Goal: Task Accomplishment & Management: Use online tool/utility

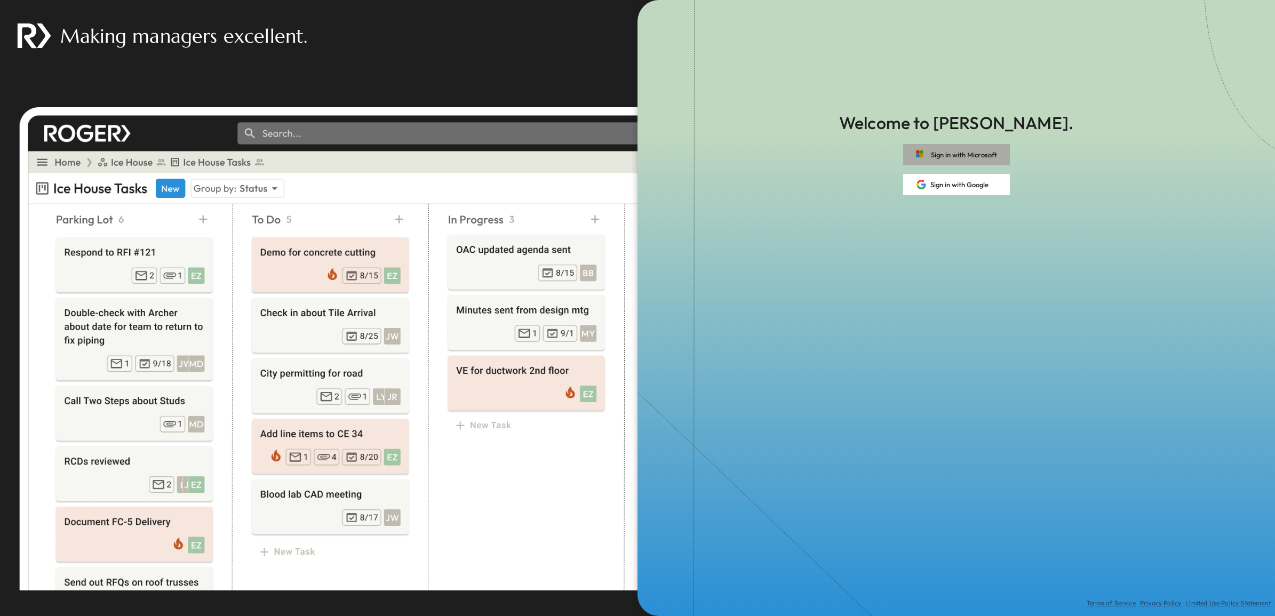
click at [947, 157] on button "Sign in with Microsoft" at bounding box center [956, 154] width 107 height 21
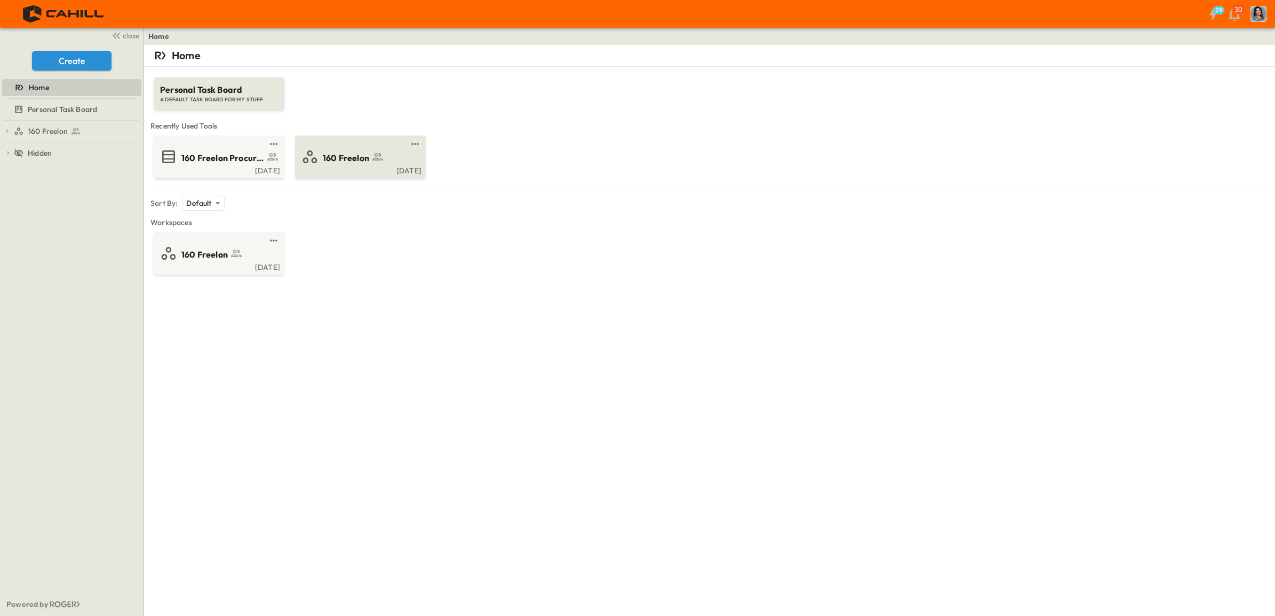
click at [340, 158] on span "160 Freelon" at bounding box center [346, 158] width 46 height 12
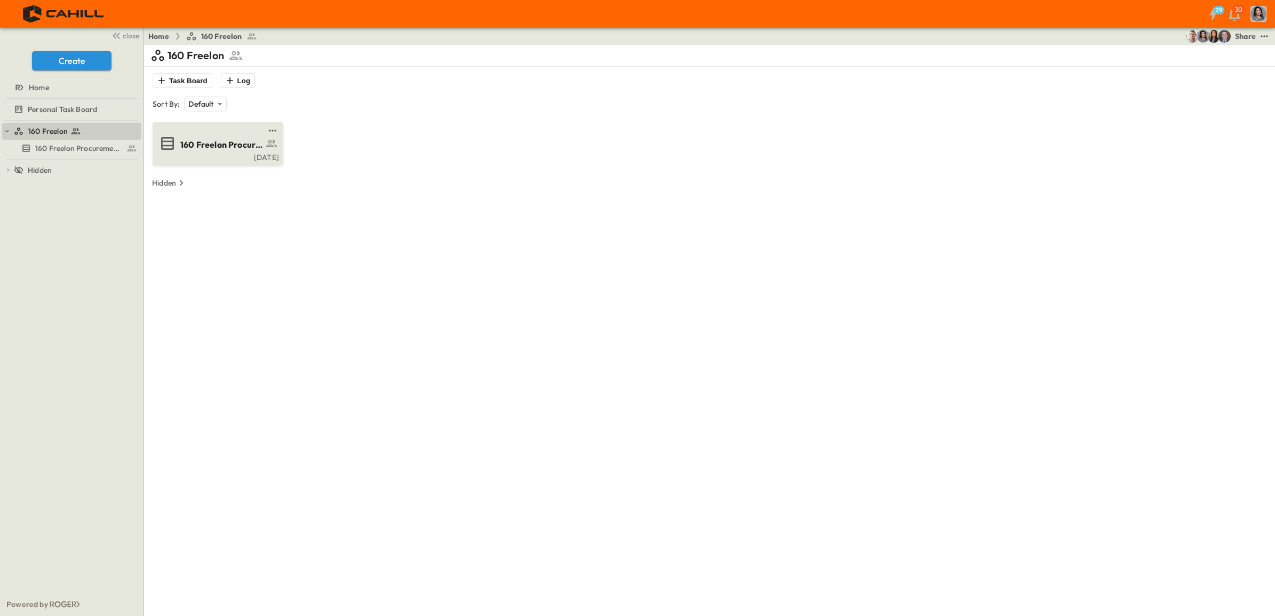
click at [237, 145] on span "160 Freelon Procurement Log" at bounding box center [221, 145] width 83 height 12
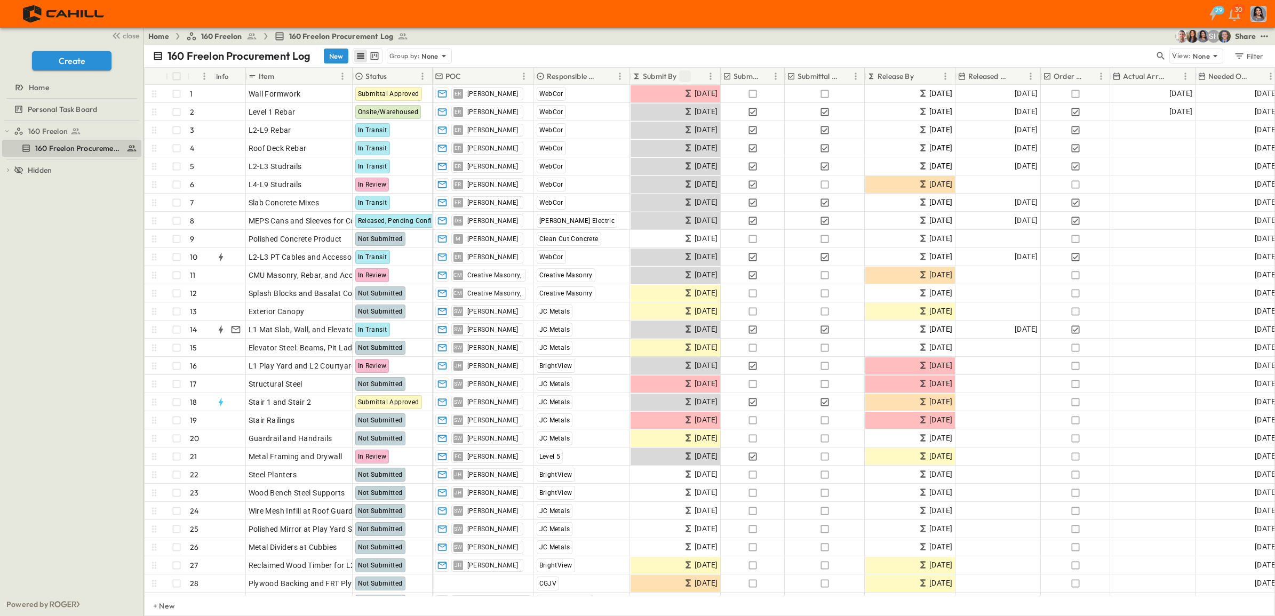
click at [683, 79] on icon "Sort" at bounding box center [685, 76] width 10 height 10
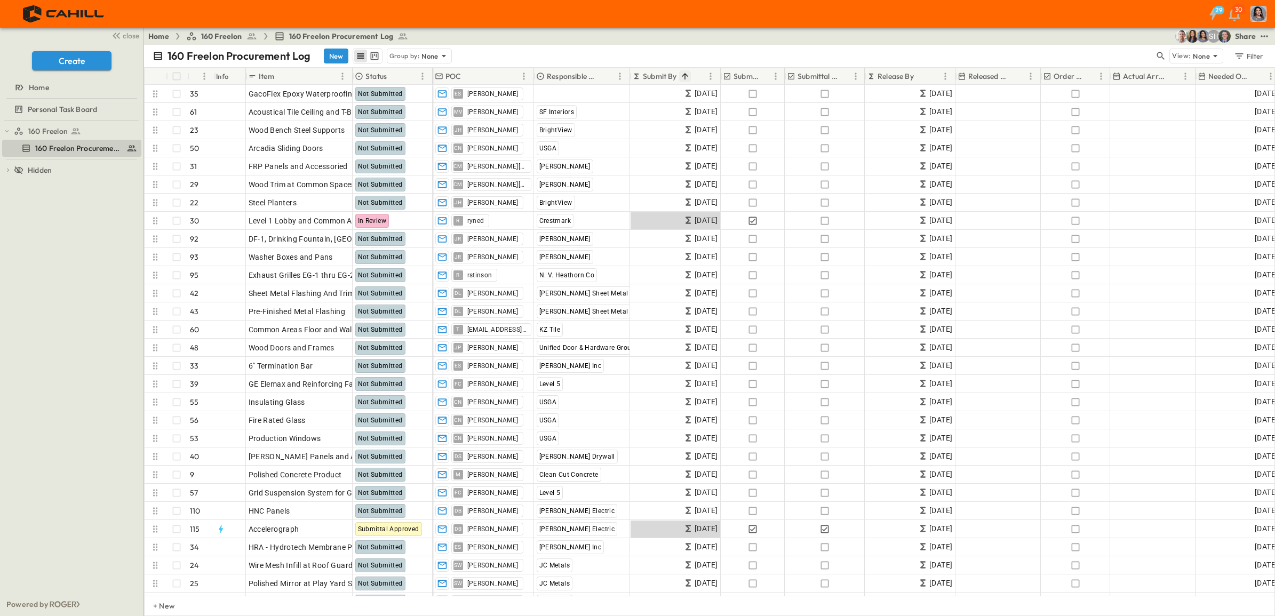
click at [665, 77] on p "Submit By" at bounding box center [660, 76] width 34 height 11
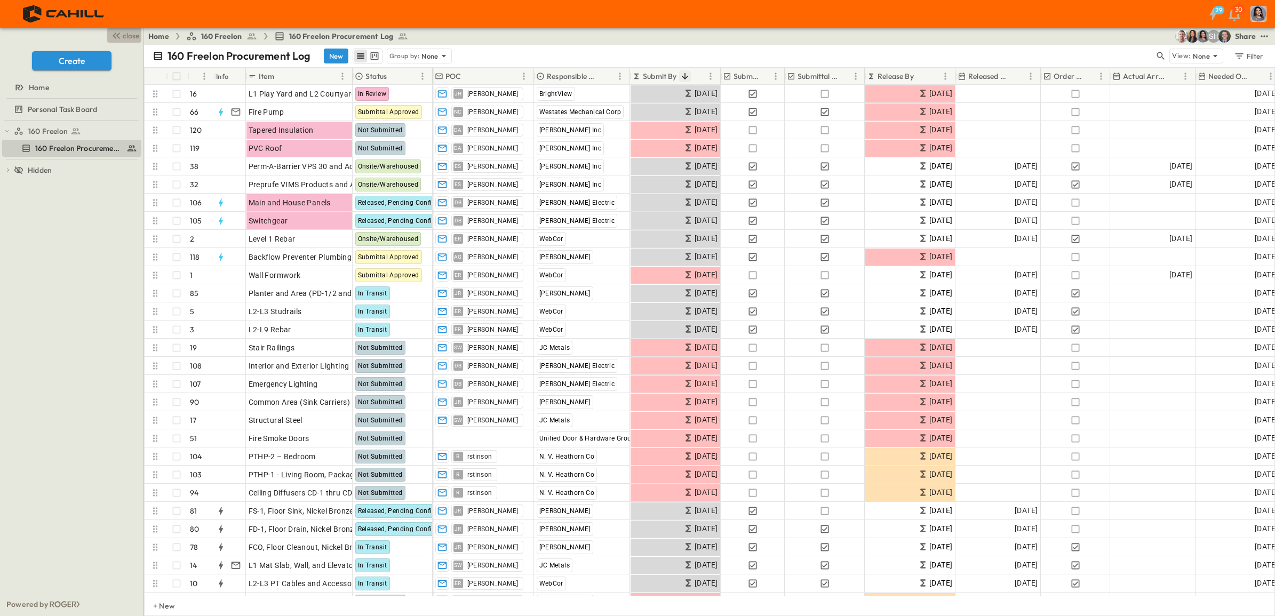
click at [119, 36] on icon "button" at bounding box center [116, 35] width 13 height 13
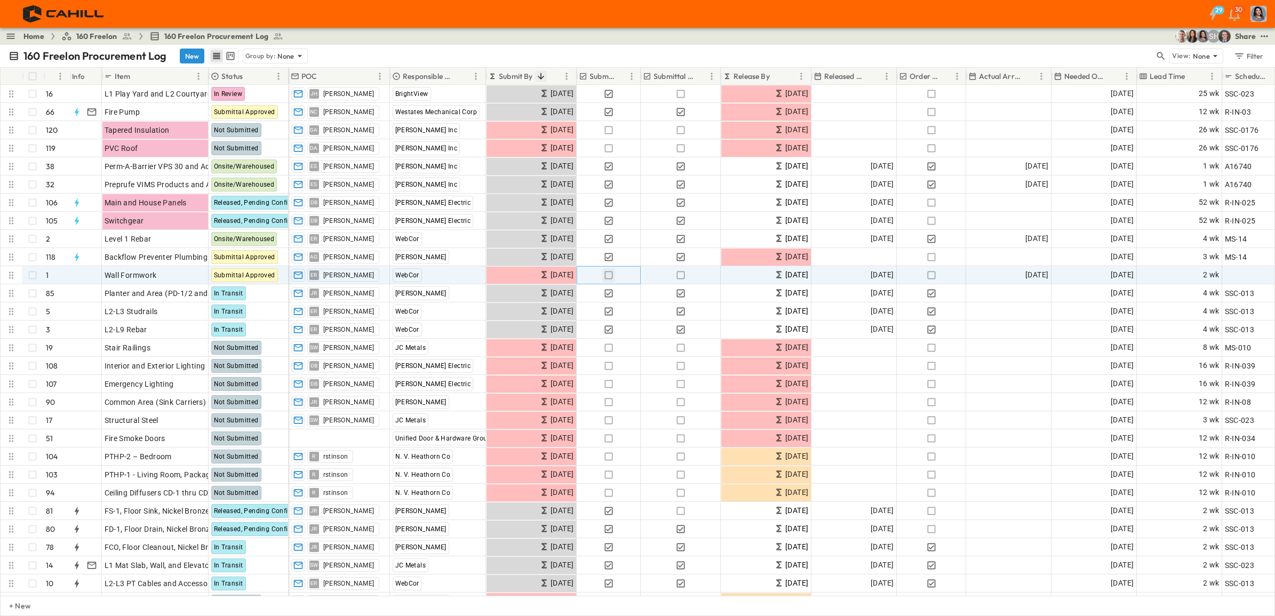
click at [607, 278] on icon "button" at bounding box center [608, 275] width 11 height 11
click at [682, 276] on icon "button" at bounding box center [680, 275] width 11 height 11
click at [935, 275] on icon "button" at bounding box center [931, 275] width 8 height 8
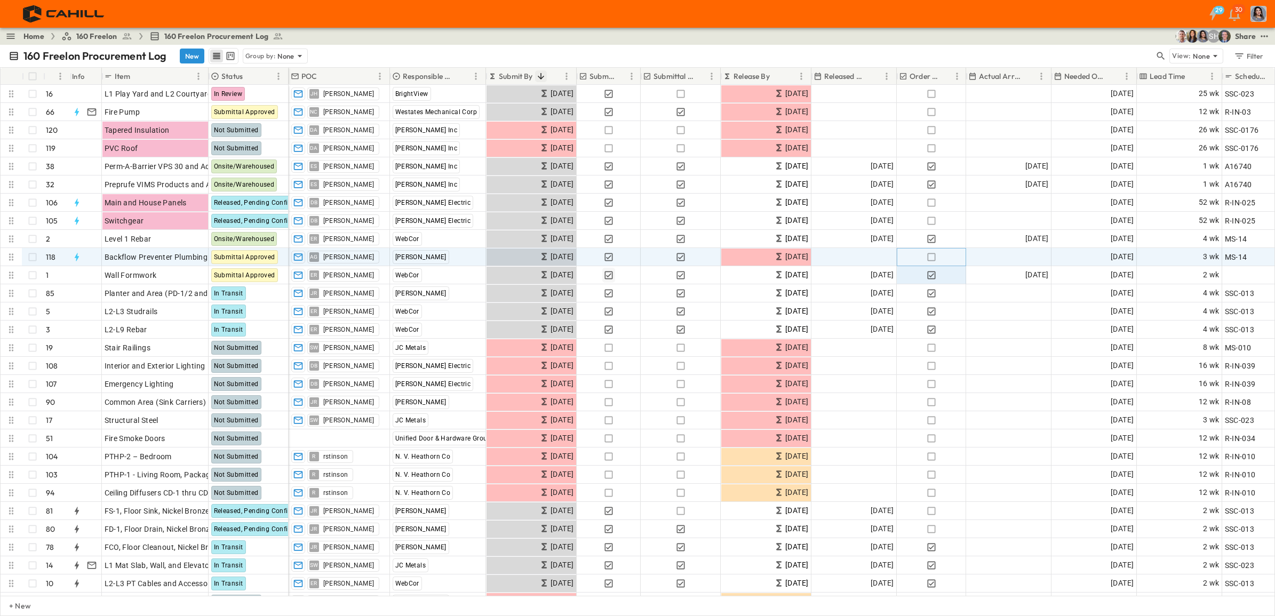
click at [932, 254] on icon "button" at bounding box center [931, 257] width 11 height 11
click at [1018, 258] on span "Add Date" at bounding box center [1032, 257] width 32 height 11
click at [1041, 257] on icon "Tracking Date Menu" at bounding box center [1039, 257] width 11 height 11
click at [1041, 258] on icon "Tracking Date Menu" at bounding box center [1039, 257] width 11 height 11
click at [1093, 278] on icon "Previous month" at bounding box center [1088, 276] width 13 height 9
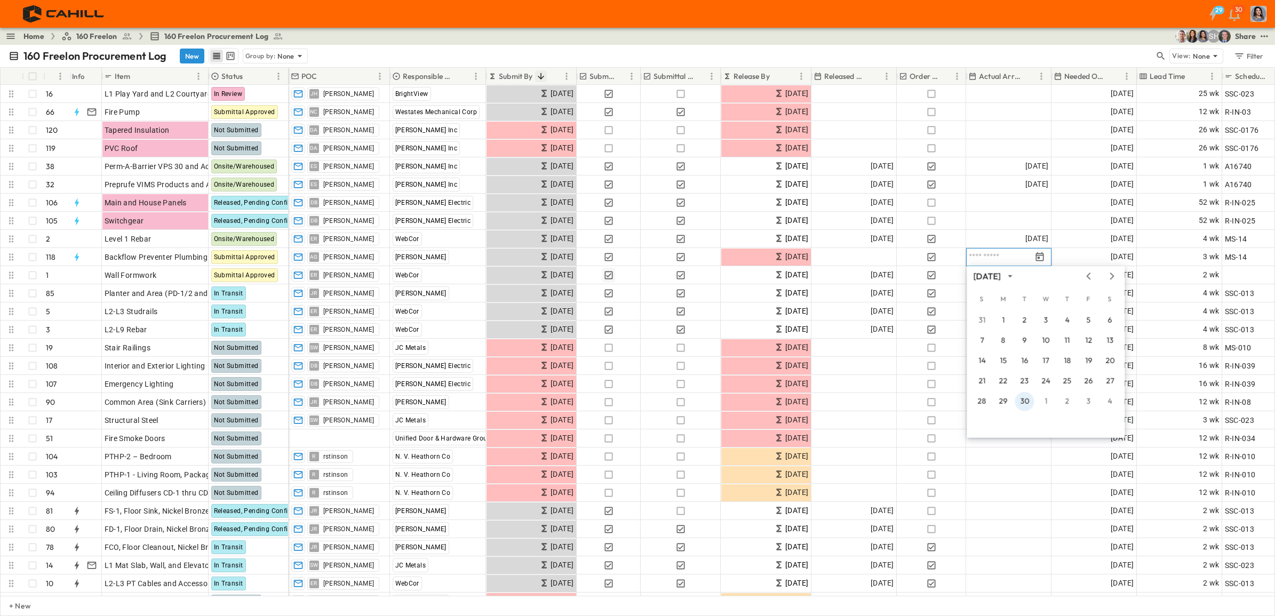
click at [1025, 402] on button "30" at bounding box center [1024, 401] width 19 height 19
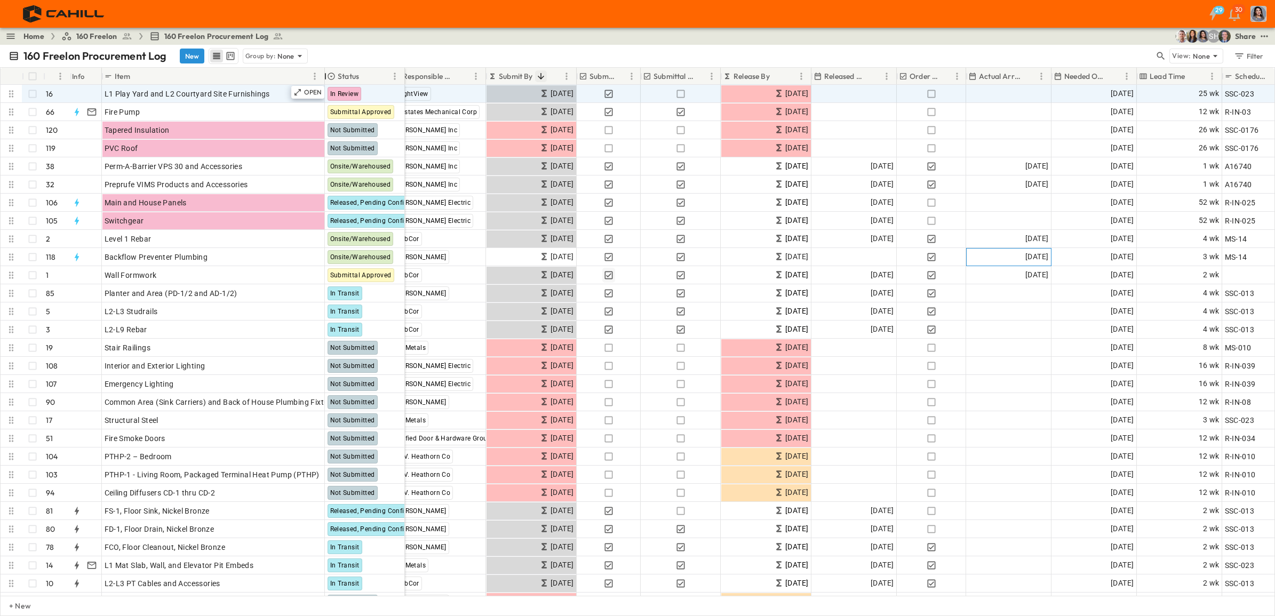
drag, startPoint x: 208, startPoint y: 79, endPoint x: 324, endPoint y: 85, distance: 116.5
click at [324, 85] on div "# Info Item Status POC Responsible Contractor Submit By Submitted? Submittal Ap…" at bounding box center [638, 332] width 1274 height 528
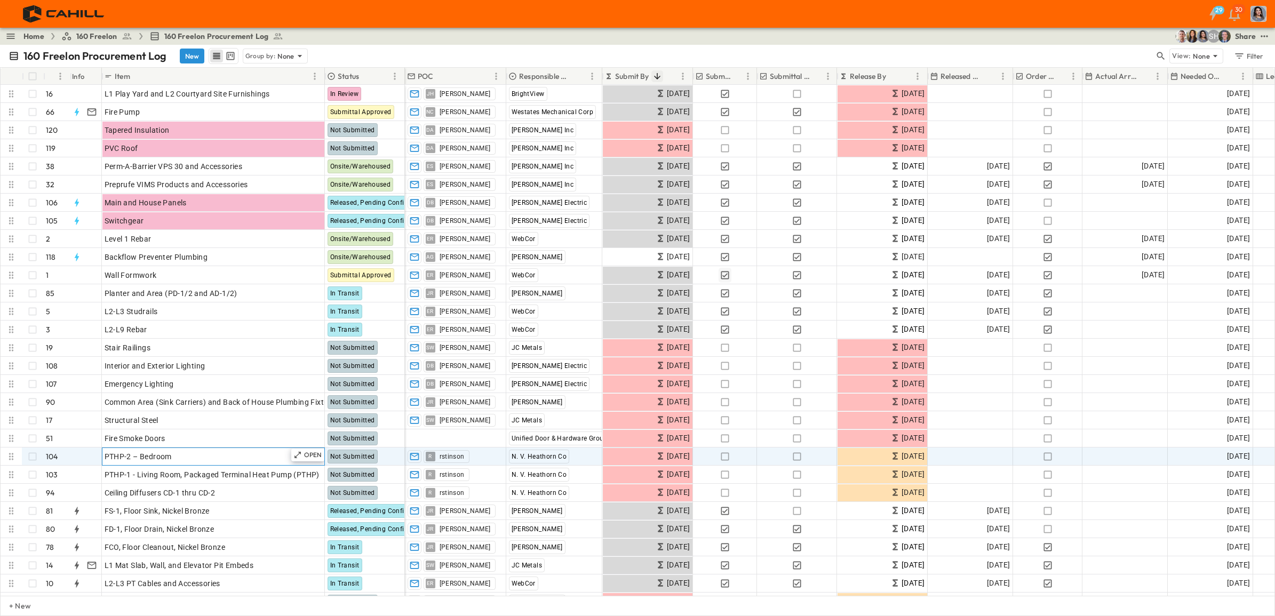
click at [180, 463] on div "PTHP-2 – Bedroom" at bounding box center [214, 456] width 218 height 15
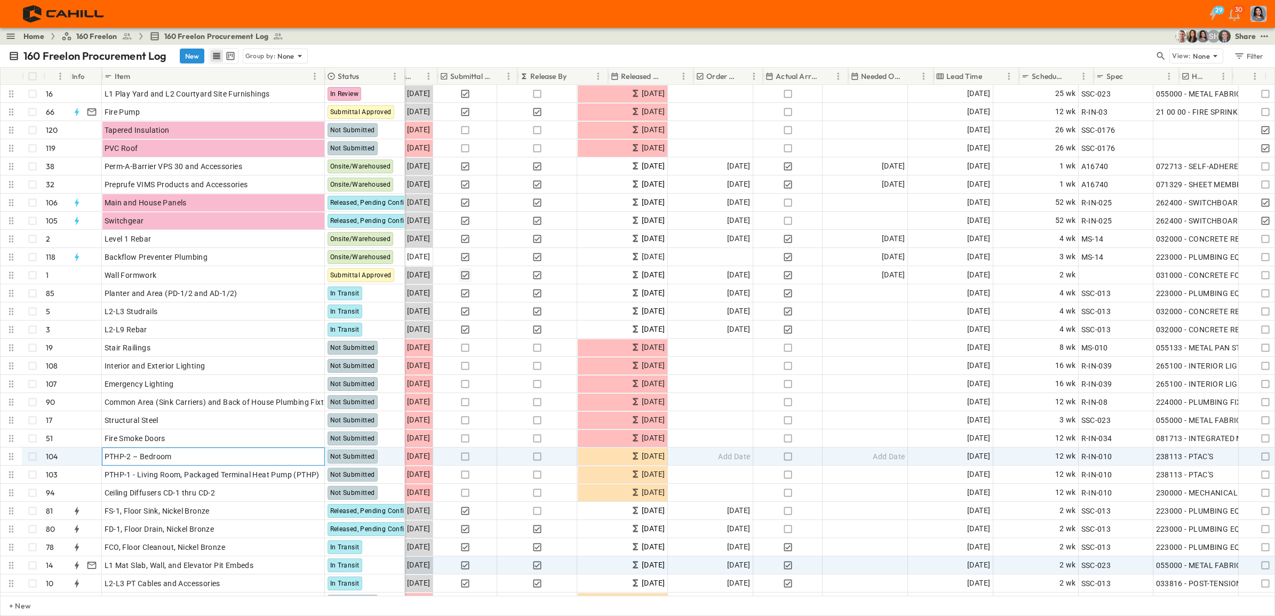
scroll to position [0, 319]
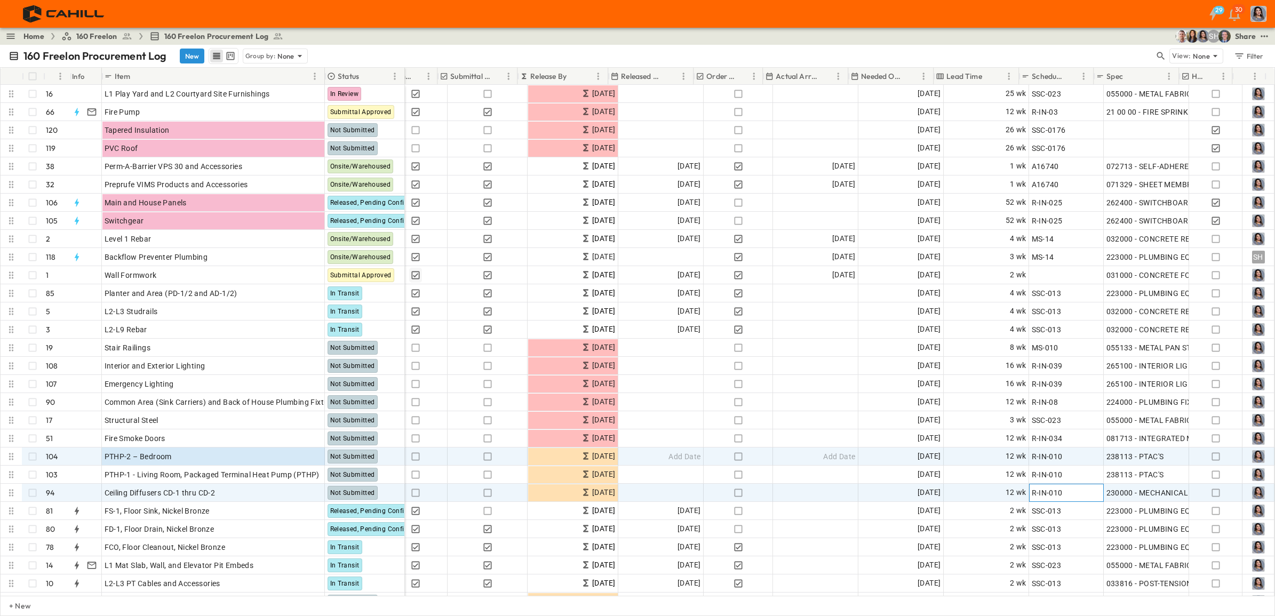
click at [1075, 496] on div "R-IN-010" at bounding box center [1066, 492] width 69 height 15
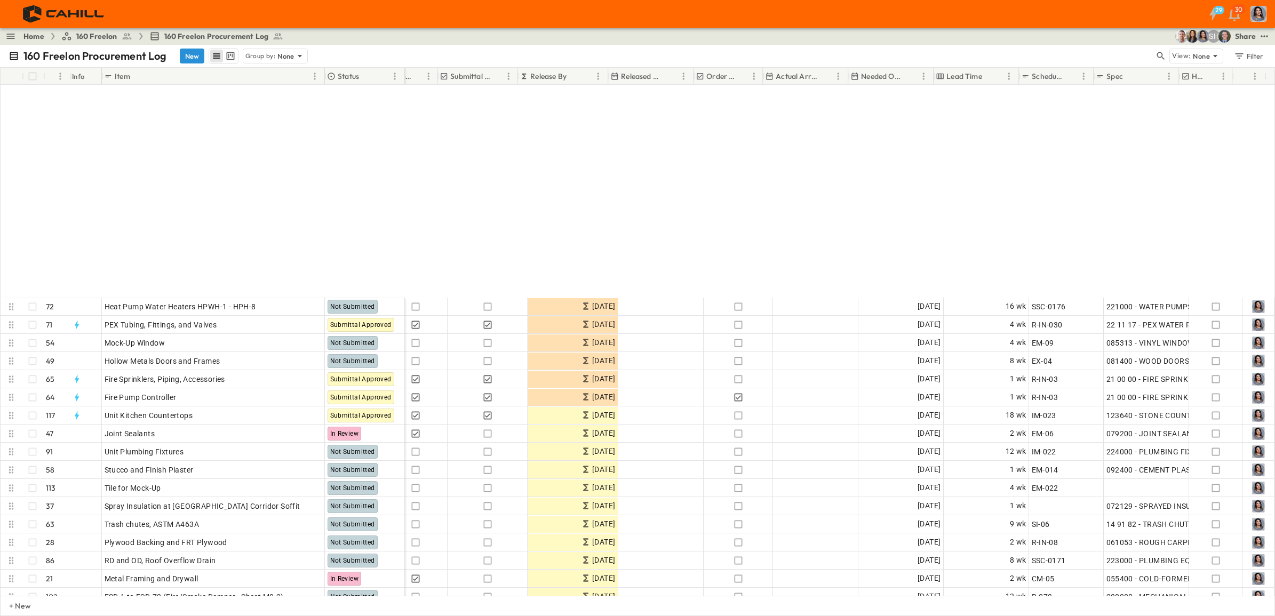
scroll to position [733, 319]
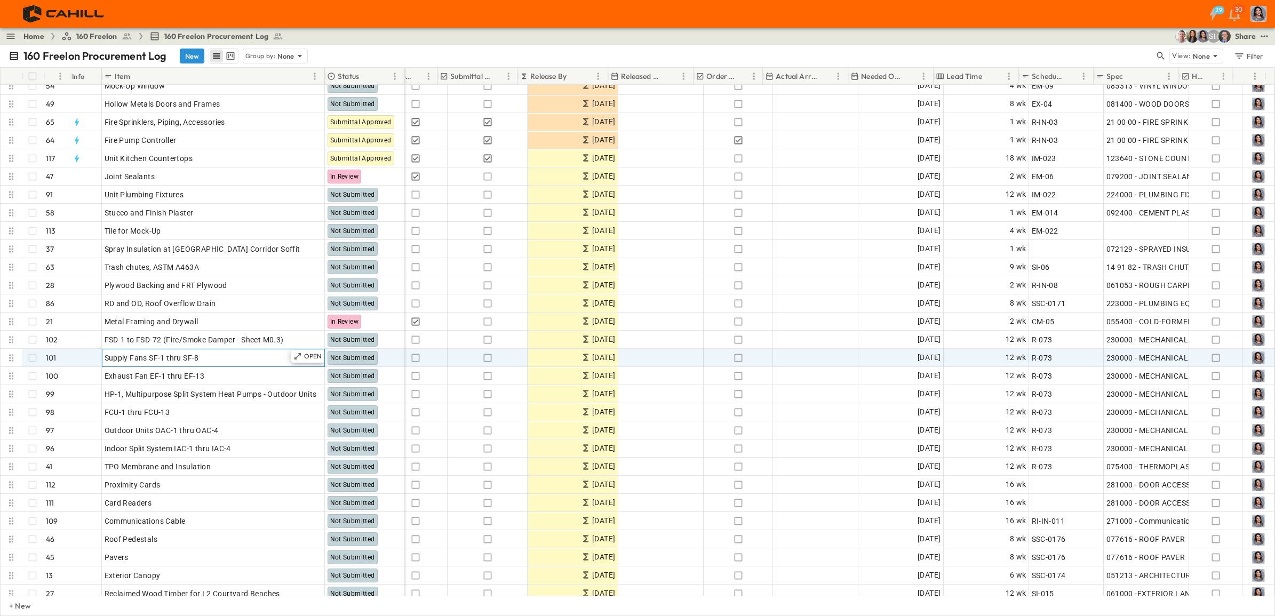
click at [218, 353] on div "Supply Fans SF-1 thru SF-8" at bounding box center [214, 357] width 218 height 15
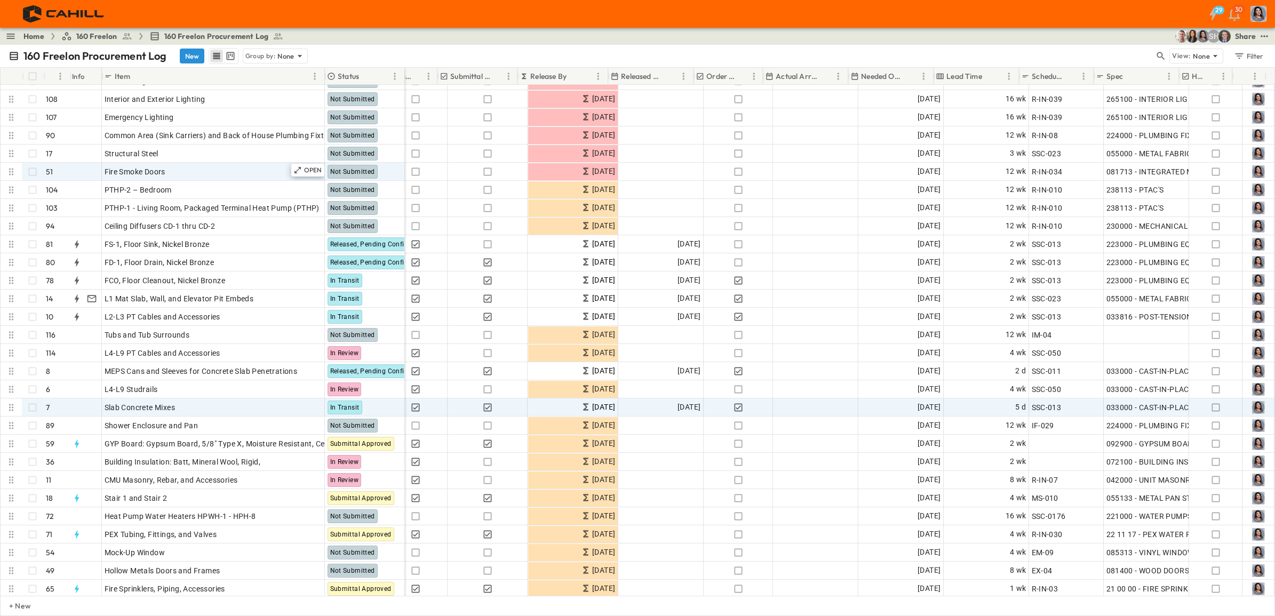
scroll to position [200, 319]
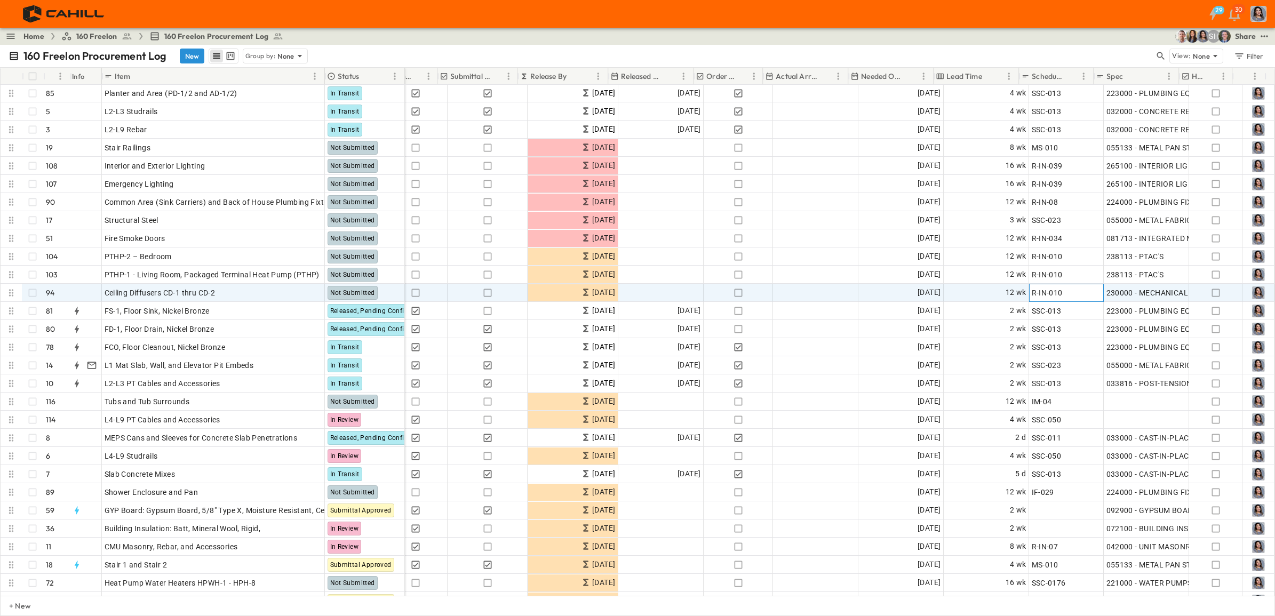
click at [1075, 292] on div "R-IN-010" at bounding box center [1066, 292] width 69 height 15
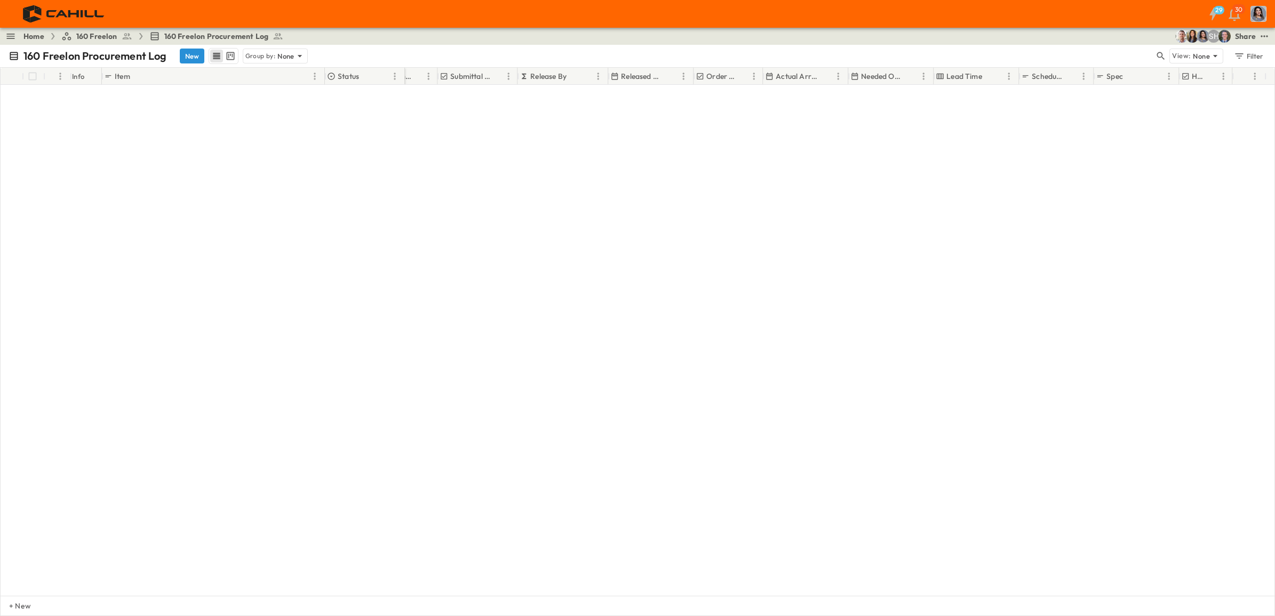
scroll to position [133, 319]
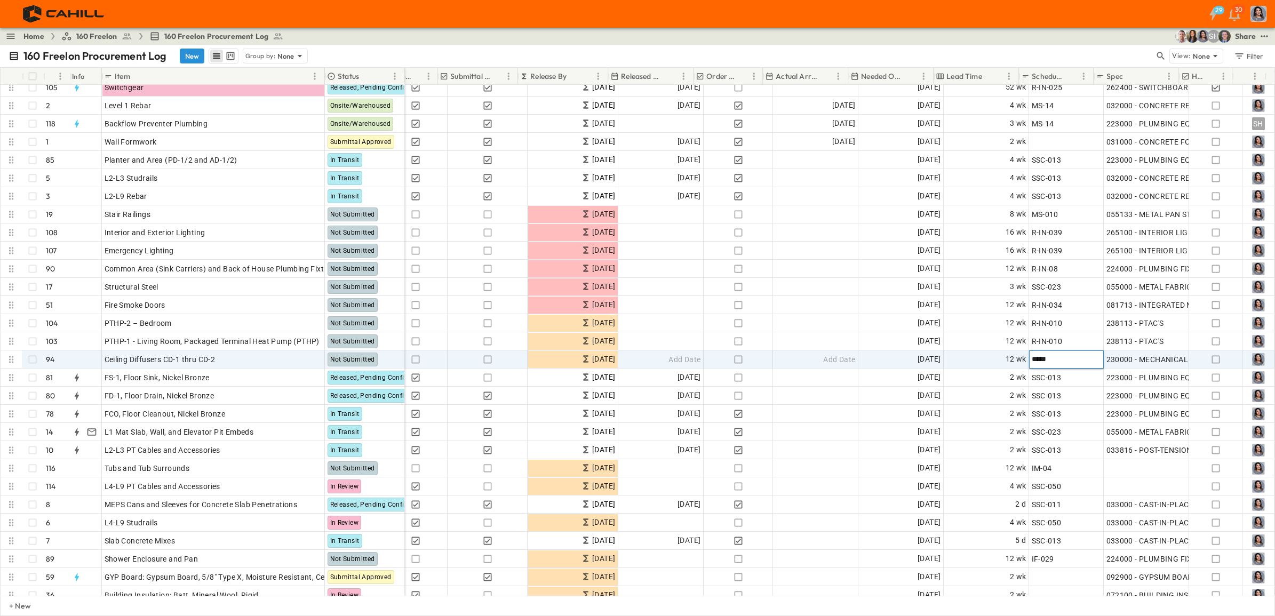
type input "*****"
click at [918, 361] on span "[DATE]" at bounding box center [929, 359] width 23 height 12
click at [994, 382] on icon "Next month" at bounding box center [993, 378] width 13 height 9
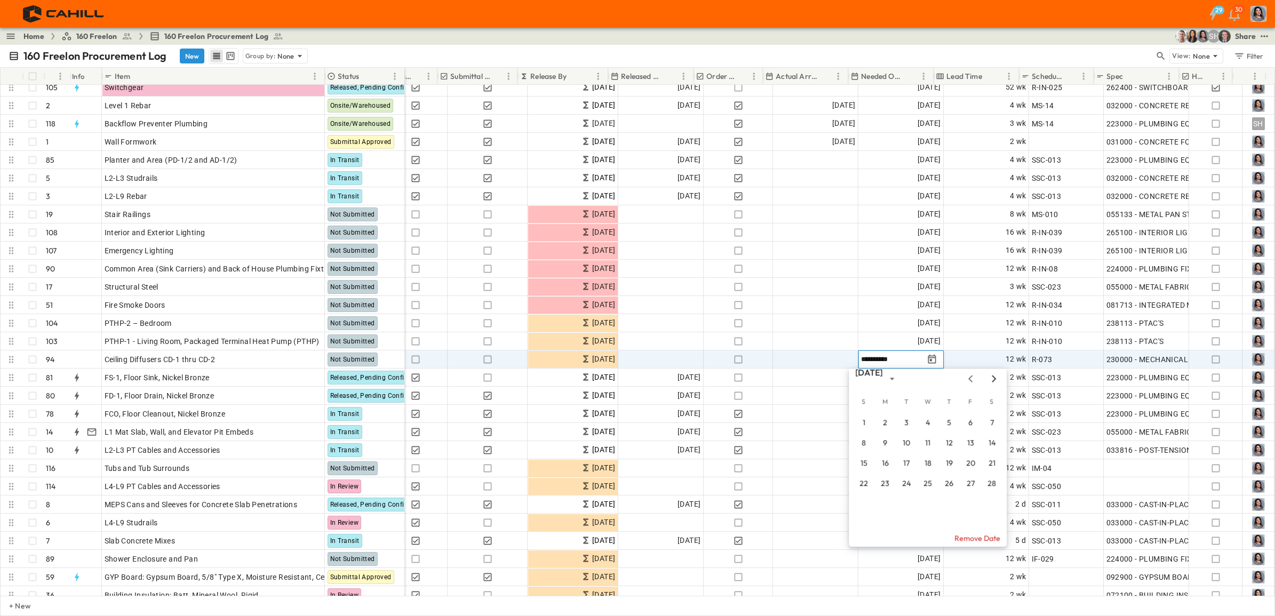
click at [996, 380] on icon "Next month" at bounding box center [993, 378] width 13 height 9
click at [884, 503] on button "30" at bounding box center [884, 504] width 19 height 19
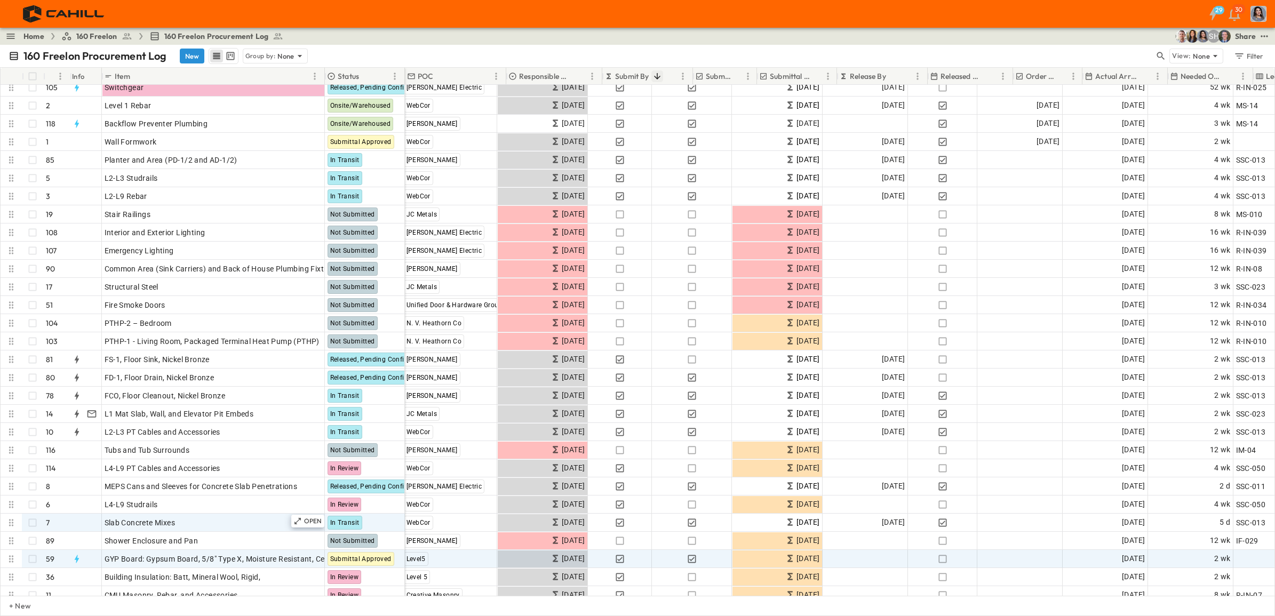
scroll to position [133, 0]
